Goal: Information Seeking & Learning: Learn about a topic

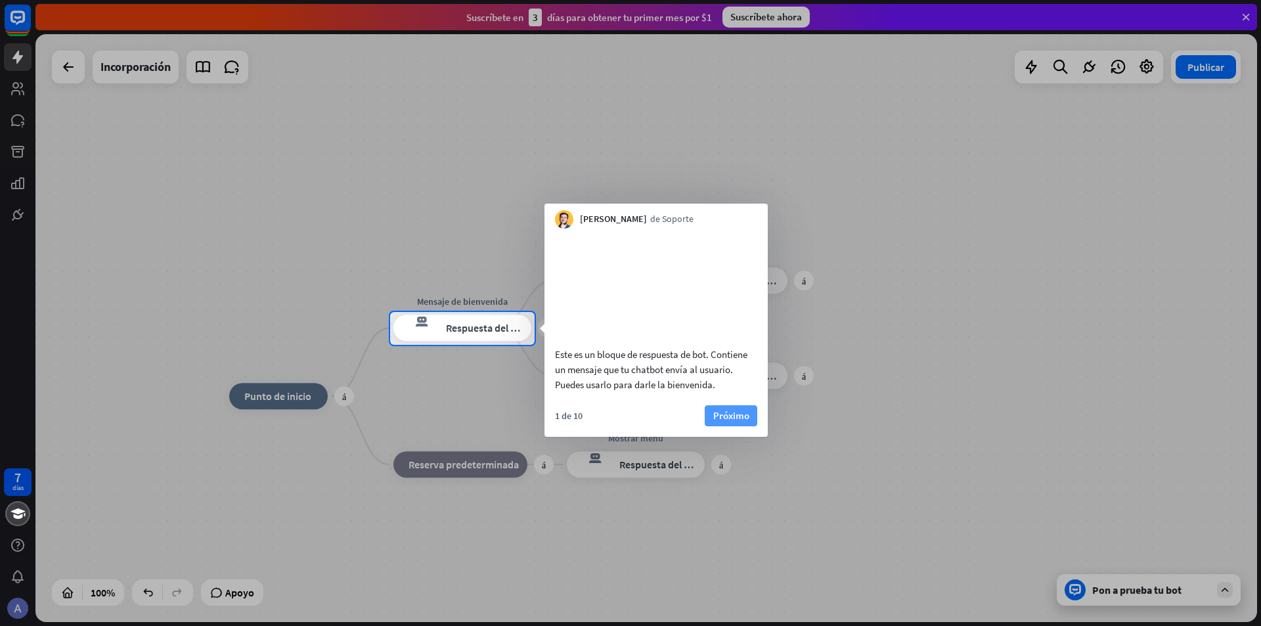
click at [737, 422] on font "Próximo" at bounding box center [731, 415] width 36 height 12
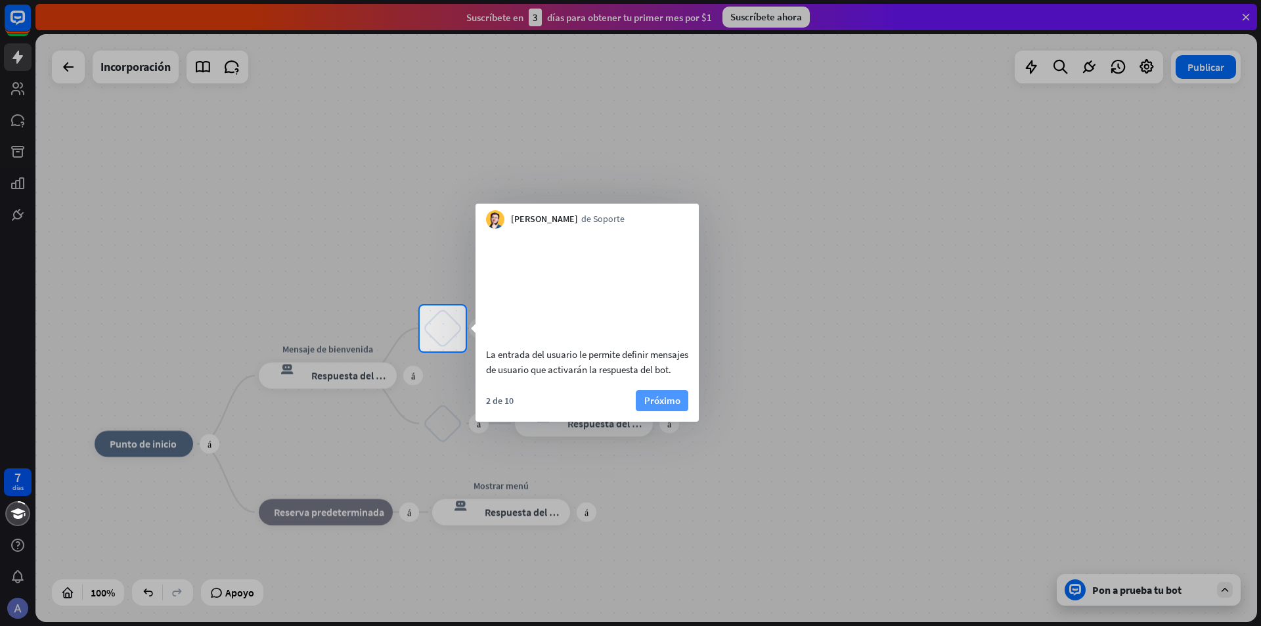
click at [659, 407] on font "Próximo" at bounding box center [662, 400] width 36 height 12
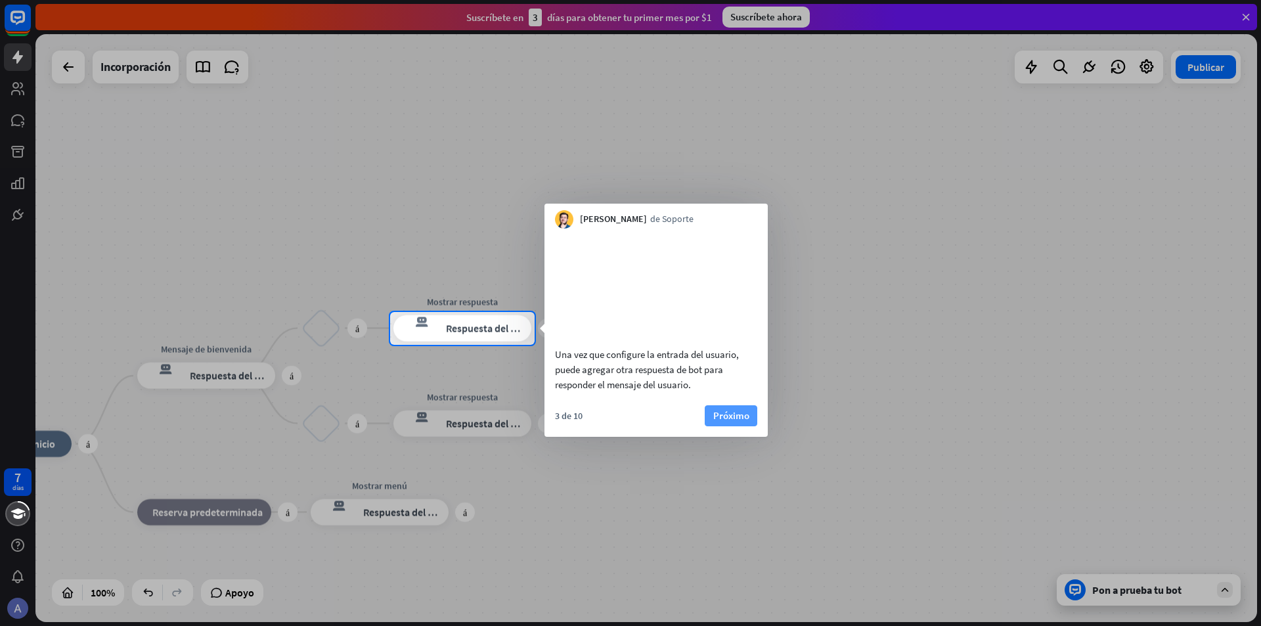
click at [717, 424] on font "Próximo" at bounding box center [731, 416] width 36 height 18
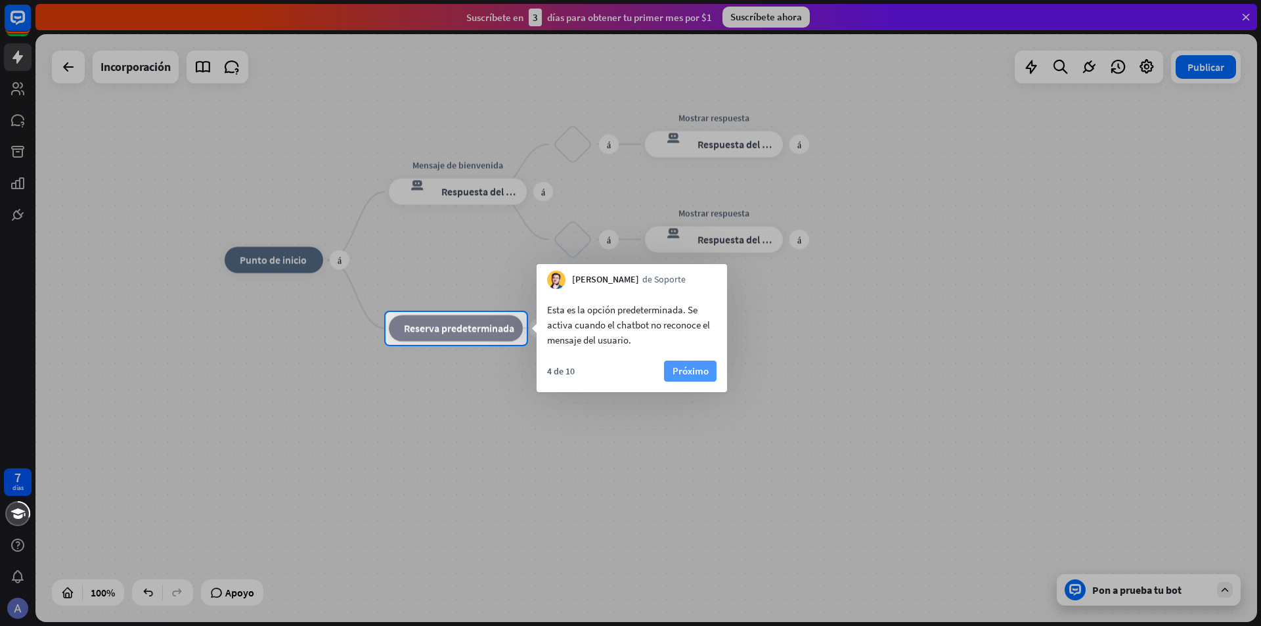
click at [696, 371] on font "Próximo" at bounding box center [690, 370] width 36 height 12
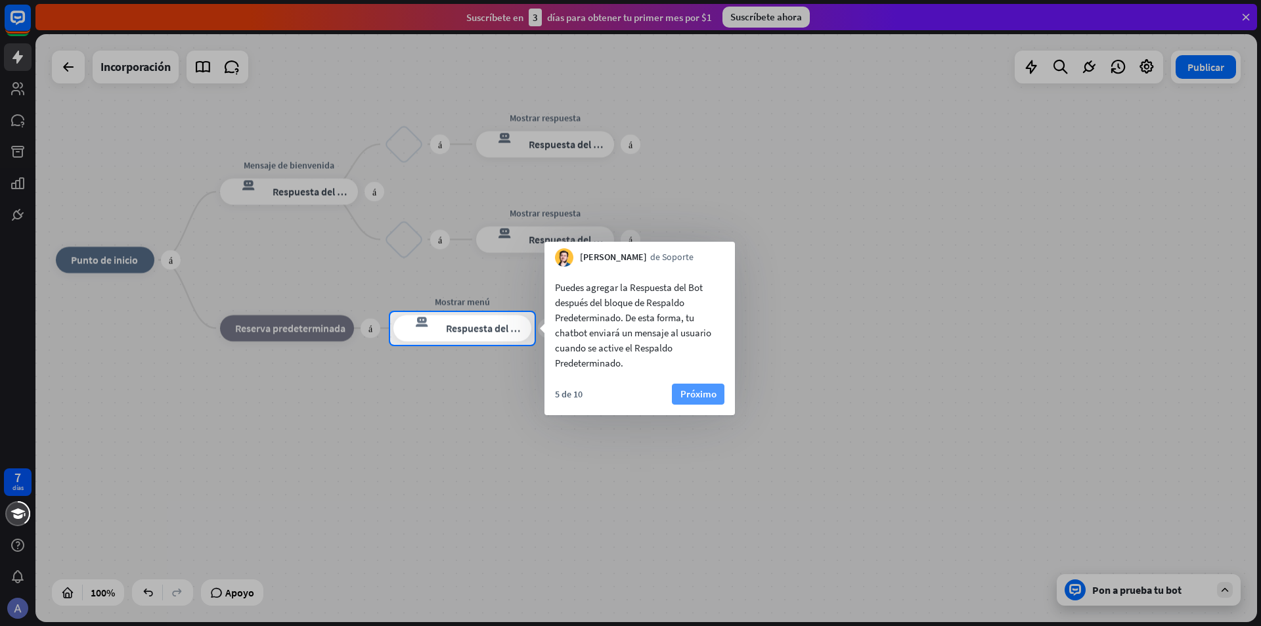
click at [692, 393] on font "Próximo" at bounding box center [698, 393] width 36 height 12
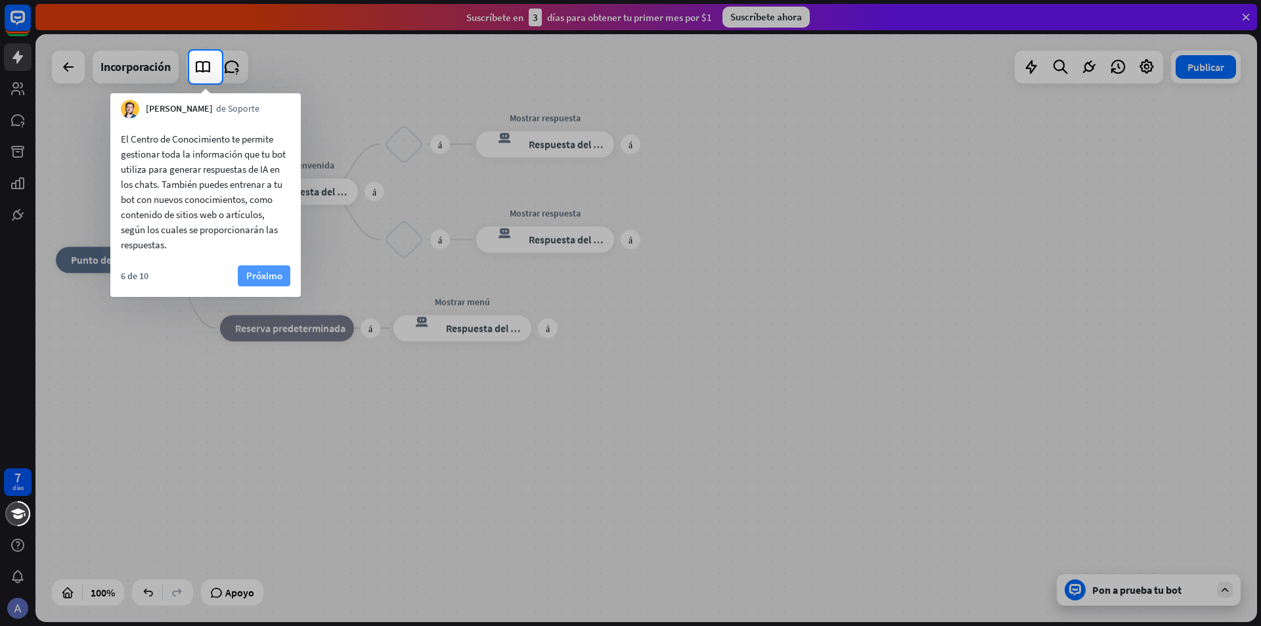
click at [248, 282] on font "Próximo" at bounding box center [264, 276] width 36 height 18
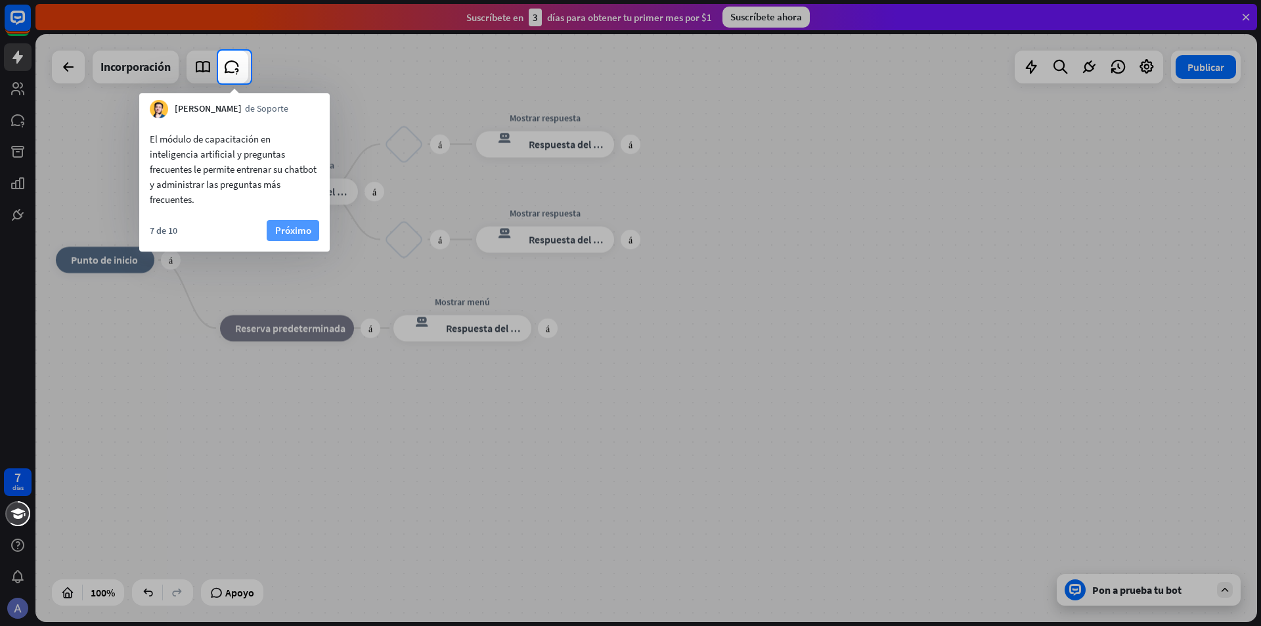
click at [282, 234] on font "Próximo" at bounding box center [293, 230] width 36 height 12
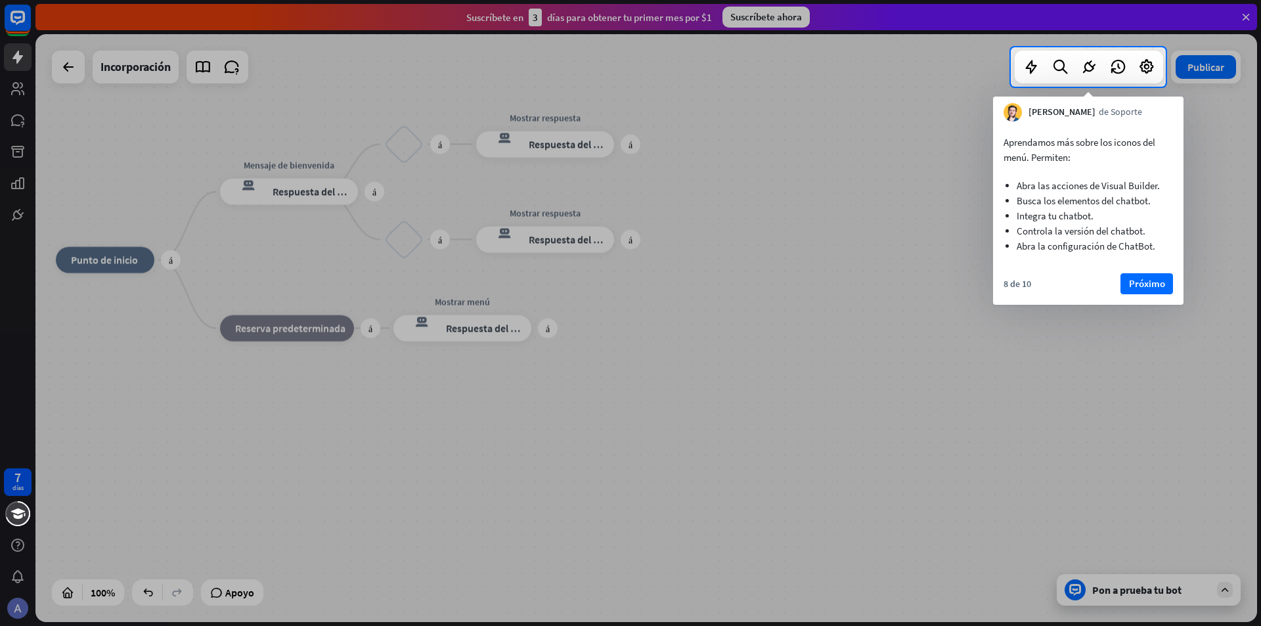
click at [1149, 286] on font "Próximo" at bounding box center [1147, 283] width 36 height 12
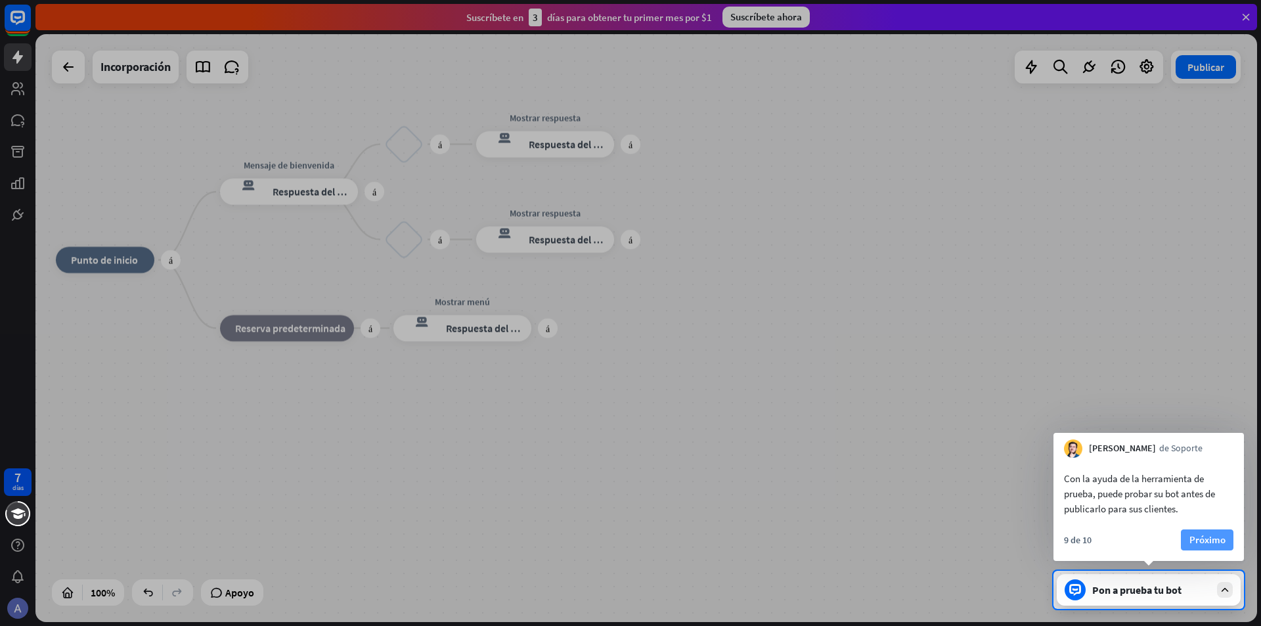
click at [1213, 533] on font "Próximo" at bounding box center [1207, 540] width 36 height 18
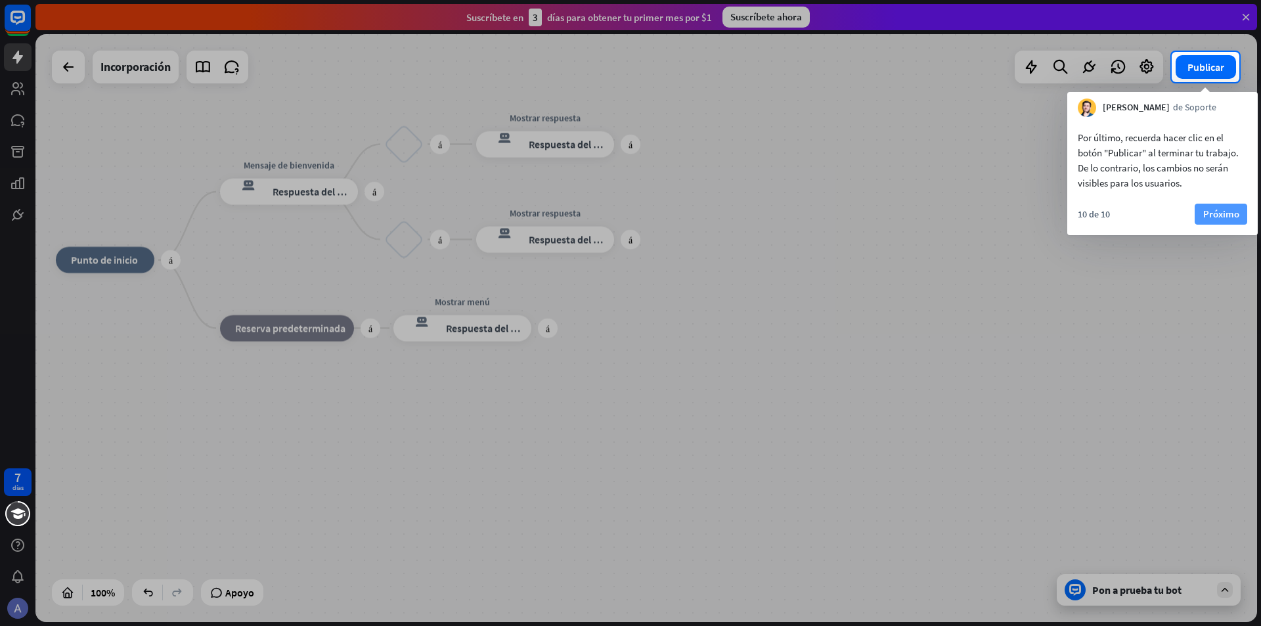
click at [1218, 209] on font "Próximo" at bounding box center [1221, 214] width 36 height 12
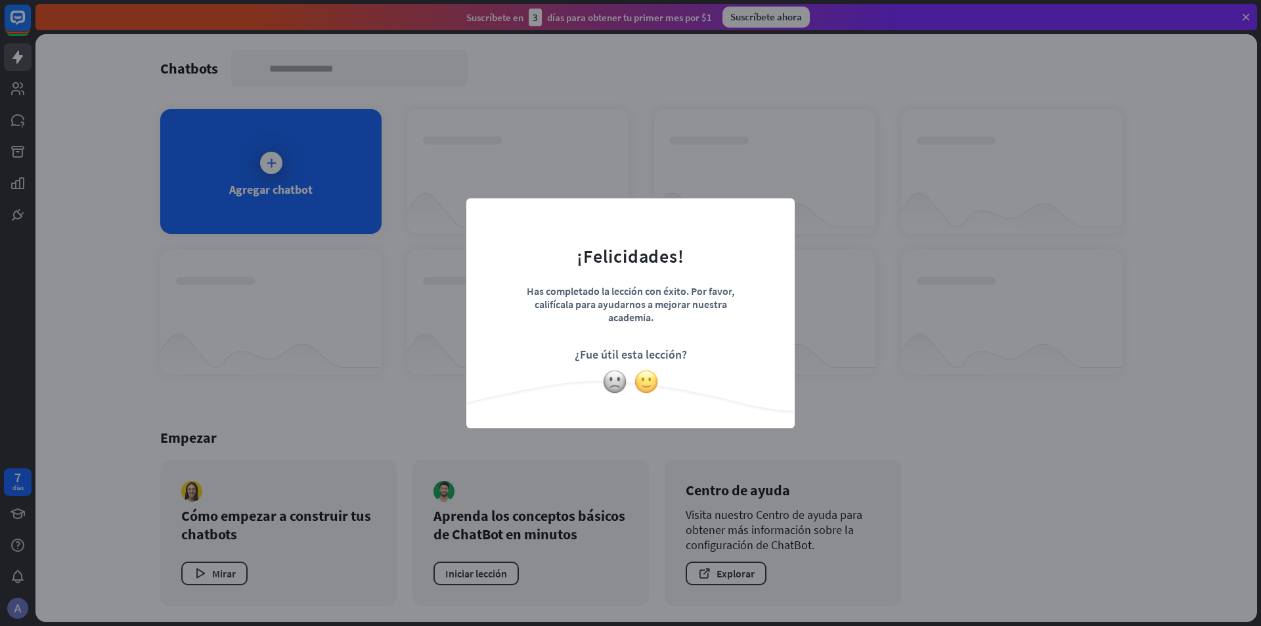
click at [648, 379] on img at bounding box center [646, 381] width 25 height 25
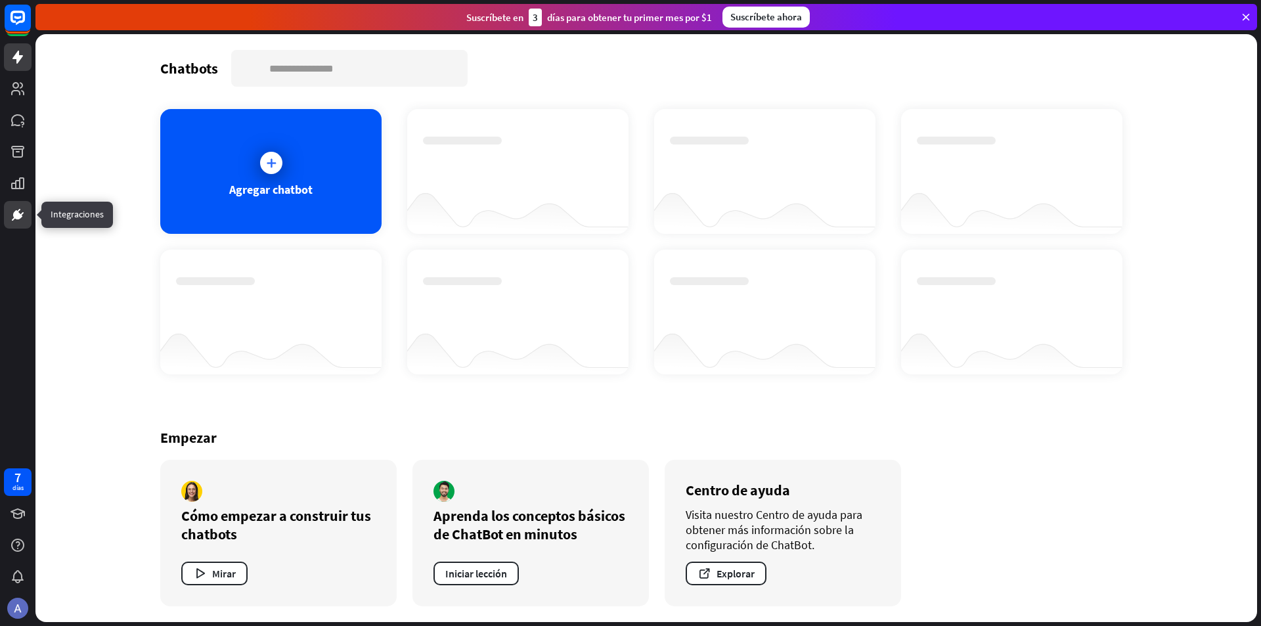
click at [12, 217] on icon at bounding box center [18, 215] width 16 height 16
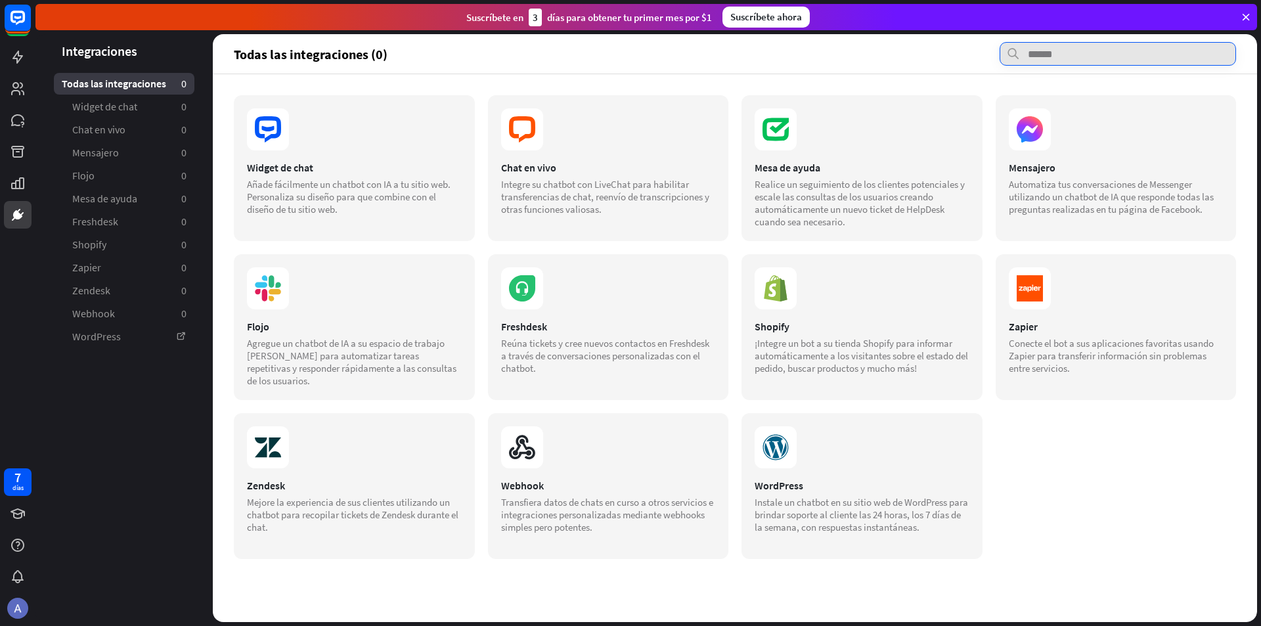
click at [1044, 55] on input "text" at bounding box center [1118, 54] width 236 height 24
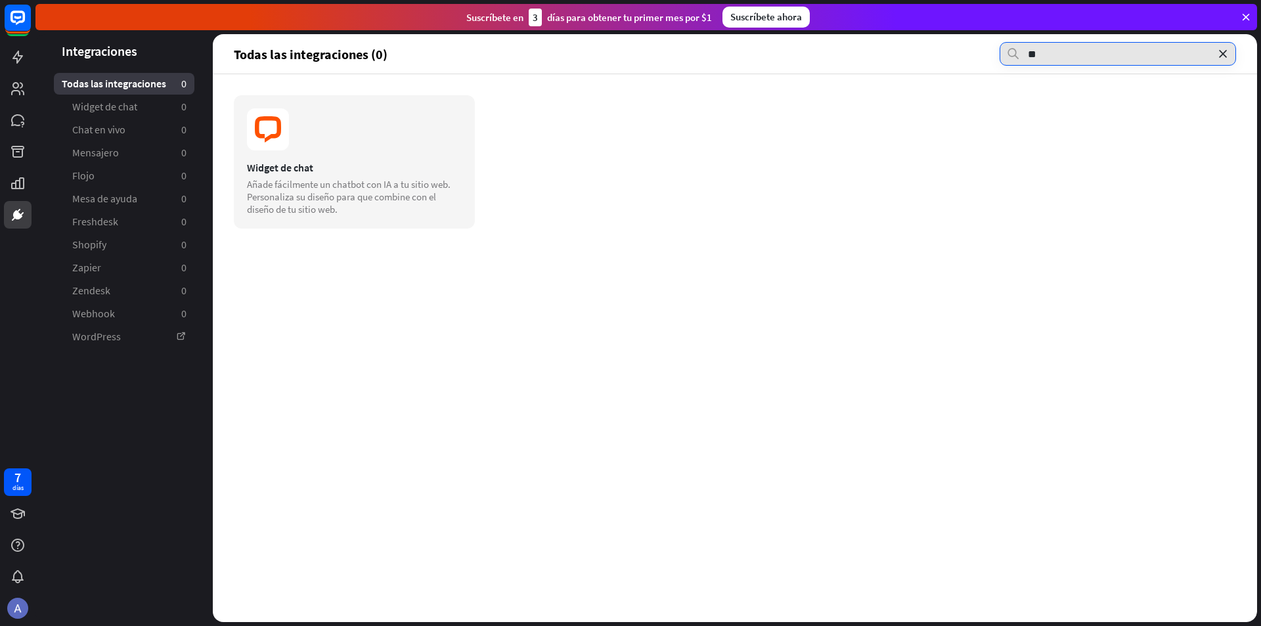
type input "*"
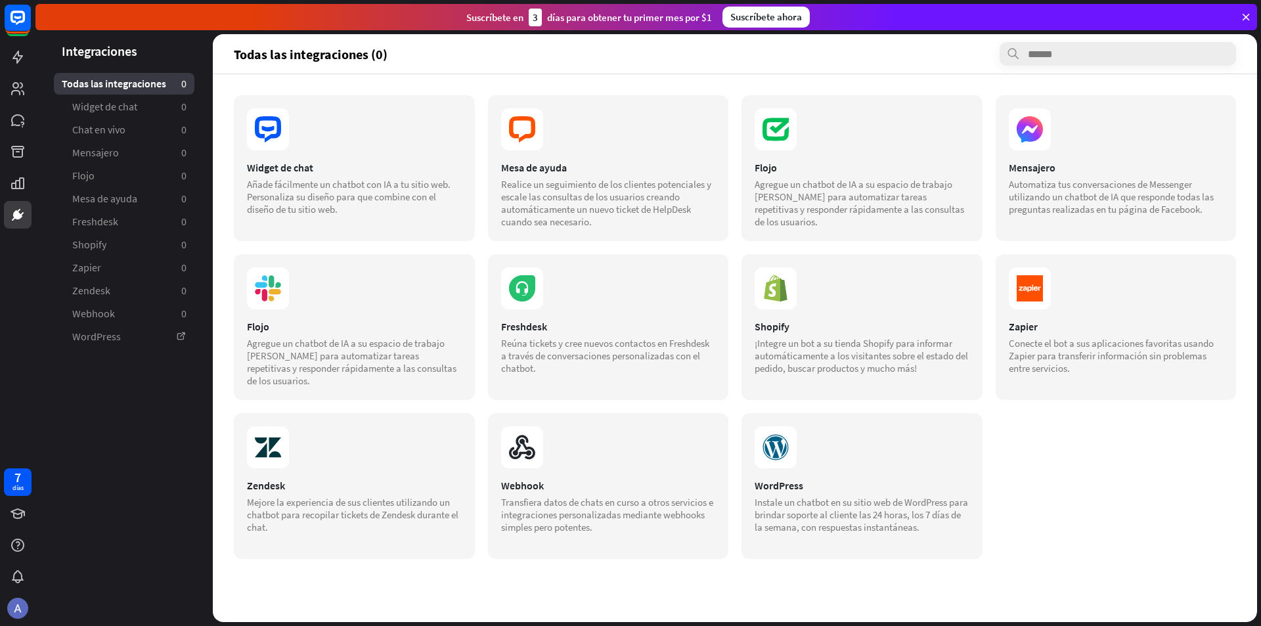
click at [139, 91] on div "Todas las integraciones 0" at bounding box center [124, 84] width 141 height 22
